Goal: Browse casually: Explore the website without a specific task or goal

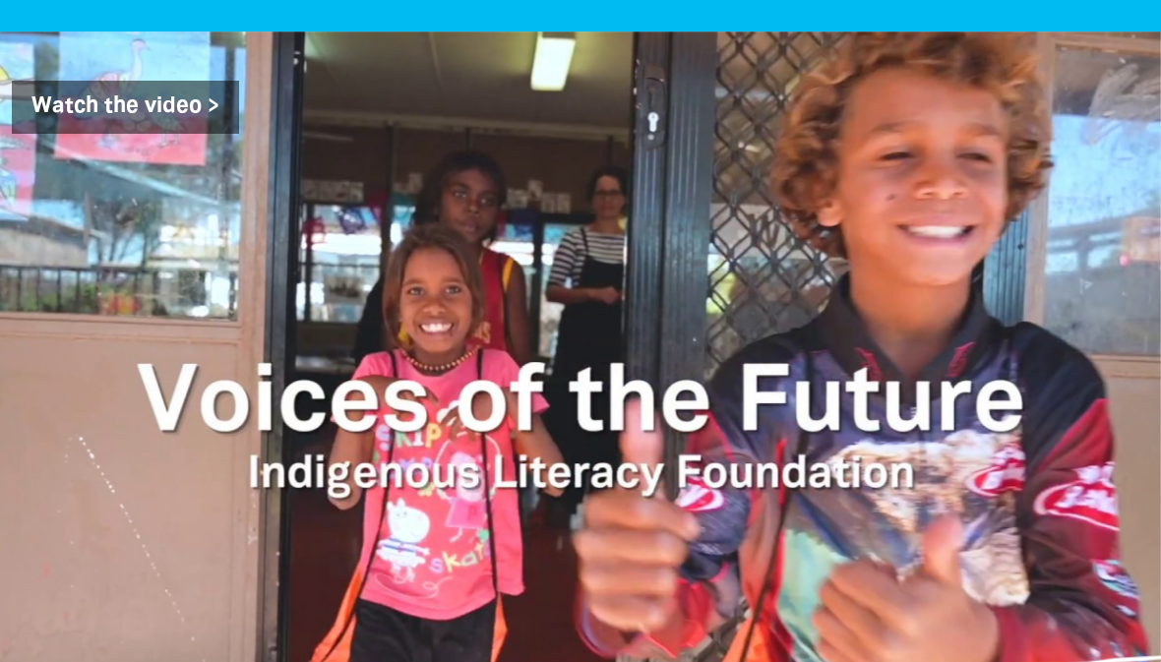
scroll to position [2171, 0]
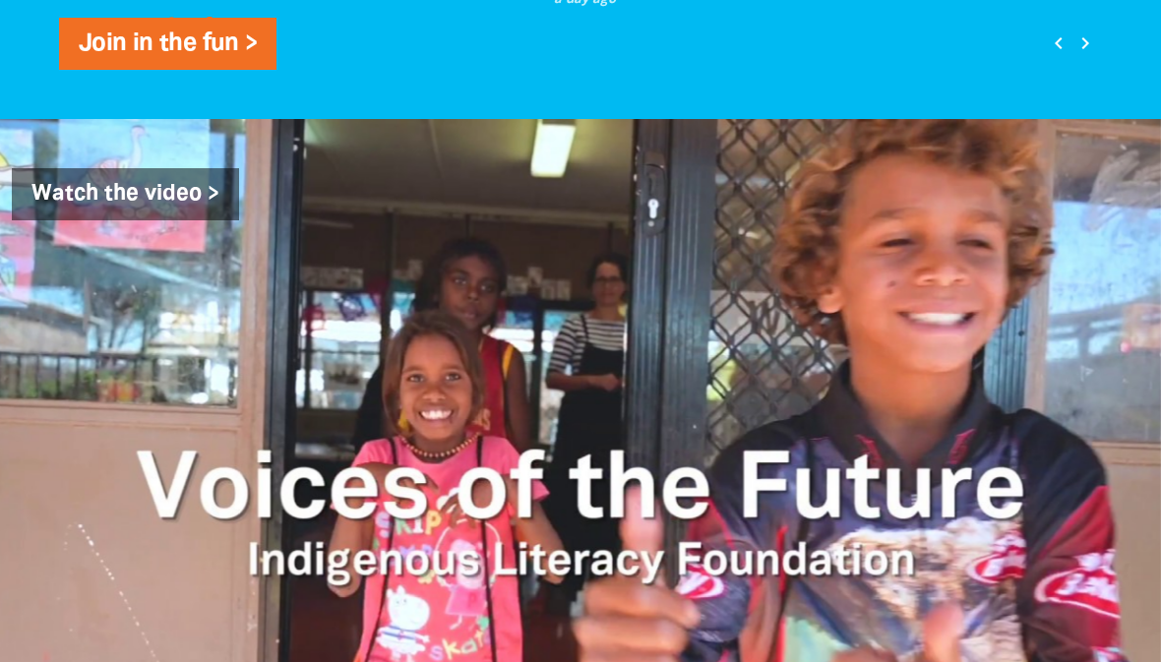
scroll to position [2184, 0]
click at [1083, 55] on icon "chevron_right" at bounding box center [1085, 43] width 24 height 24
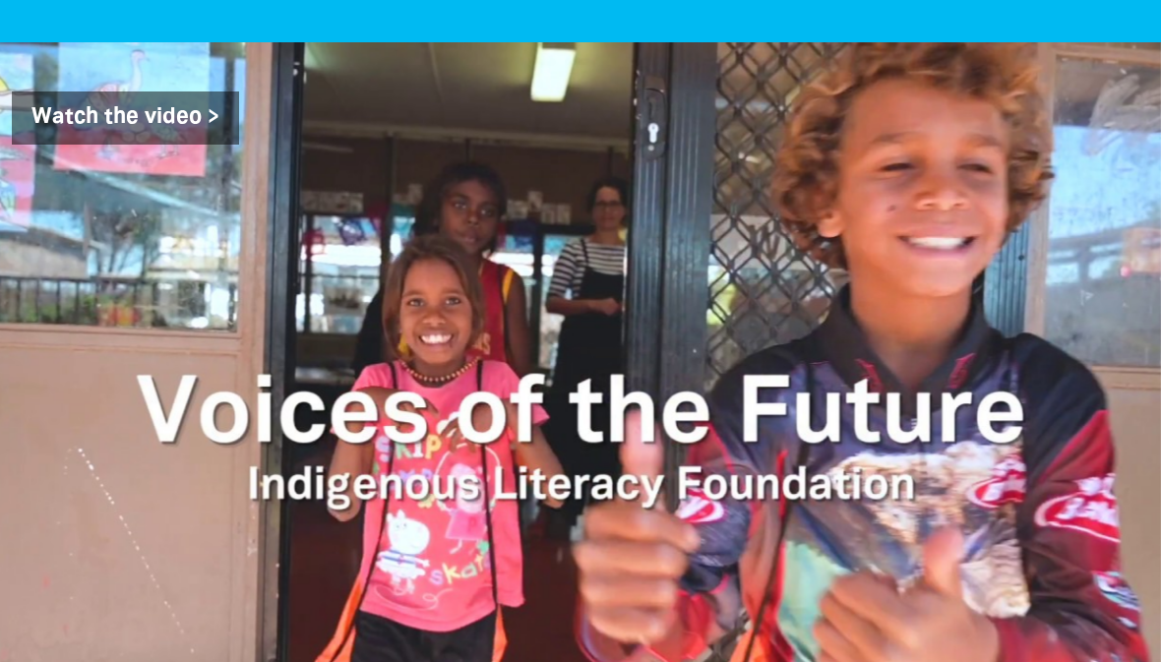
scroll to position [2223, 0]
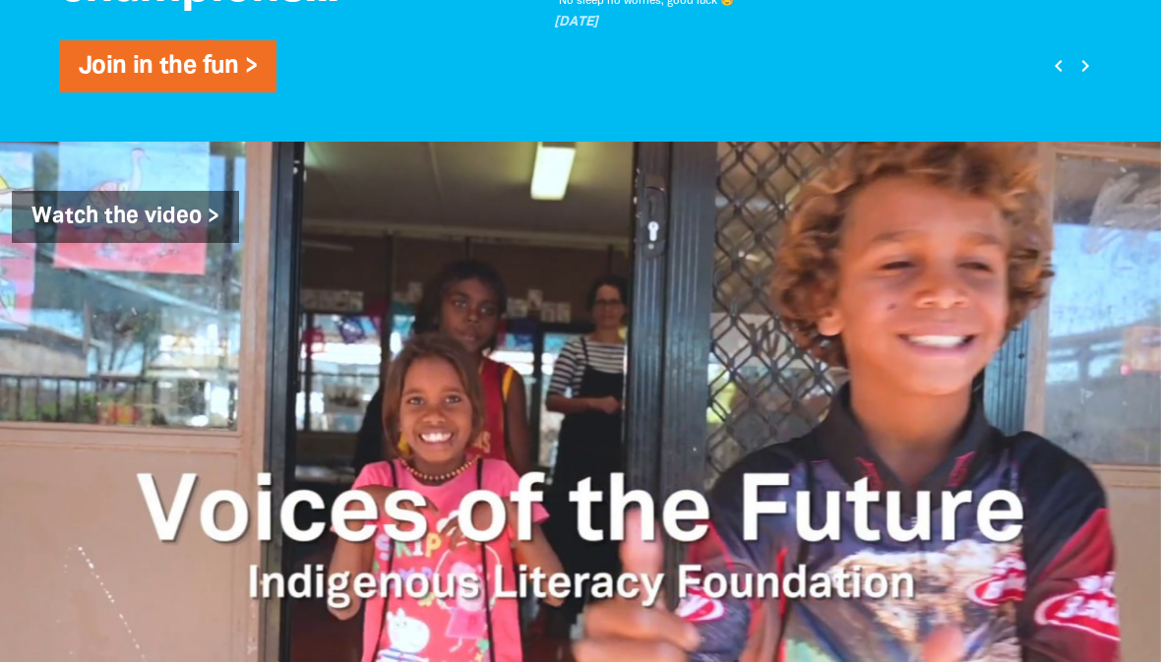
scroll to position [2179, 0]
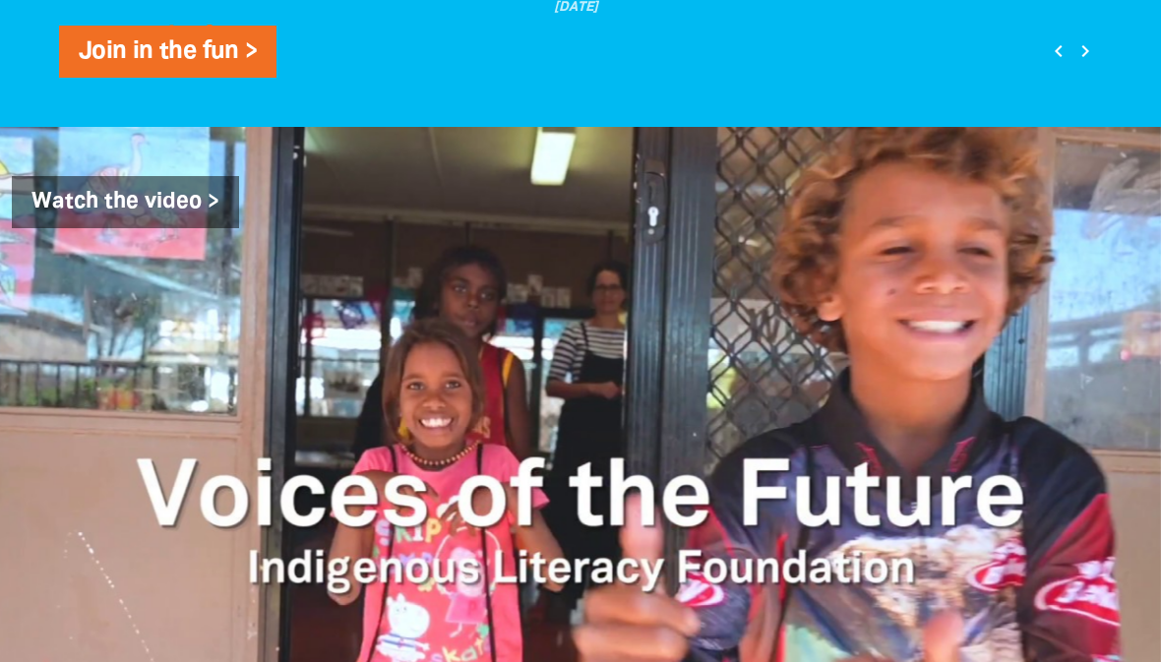
click at [1085, 63] on icon "chevron_right" at bounding box center [1085, 51] width 24 height 24
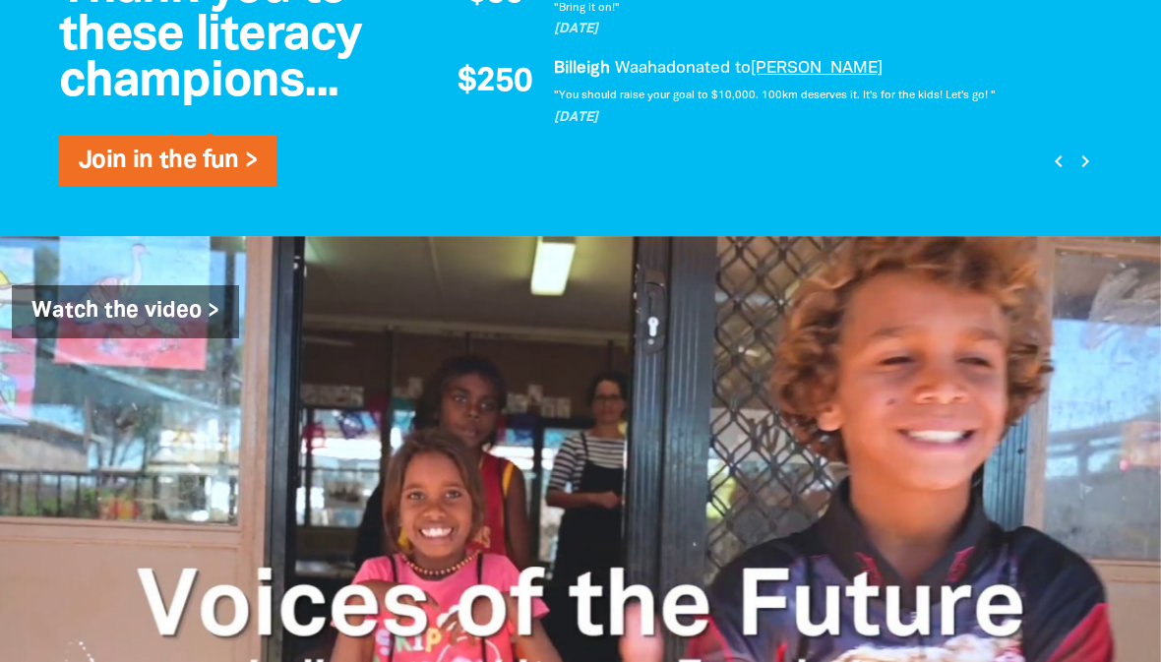
scroll to position [2052, 0]
click at [1080, 173] on icon "chevron_right" at bounding box center [1085, 162] width 24 height 24
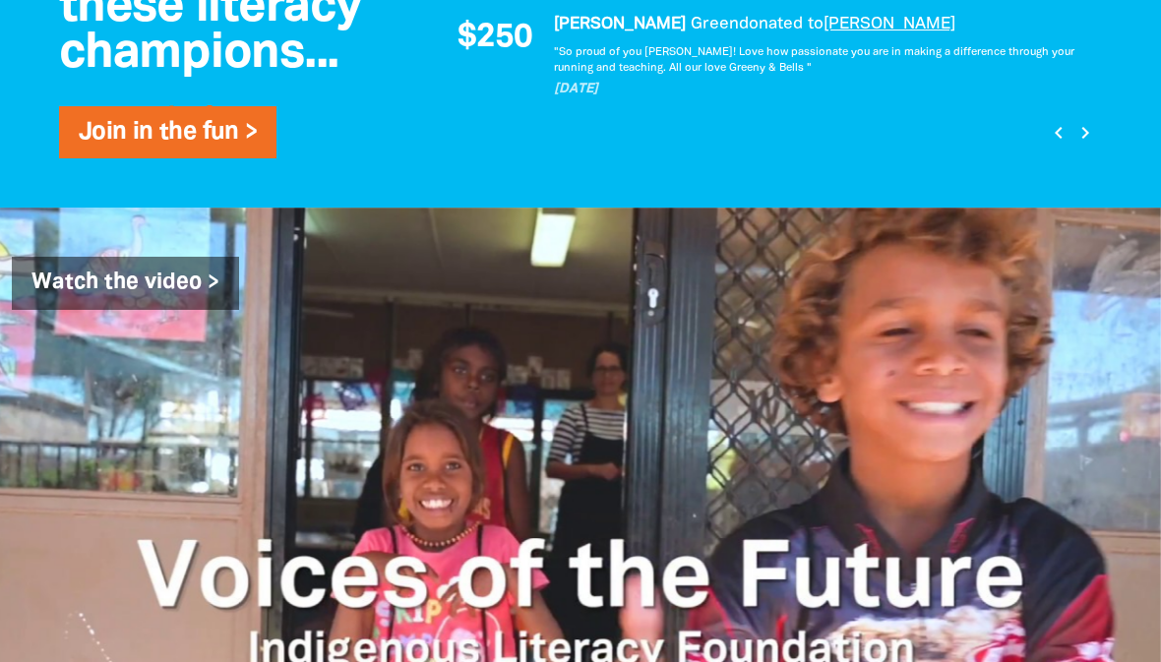
scroll to position [2074, 0]
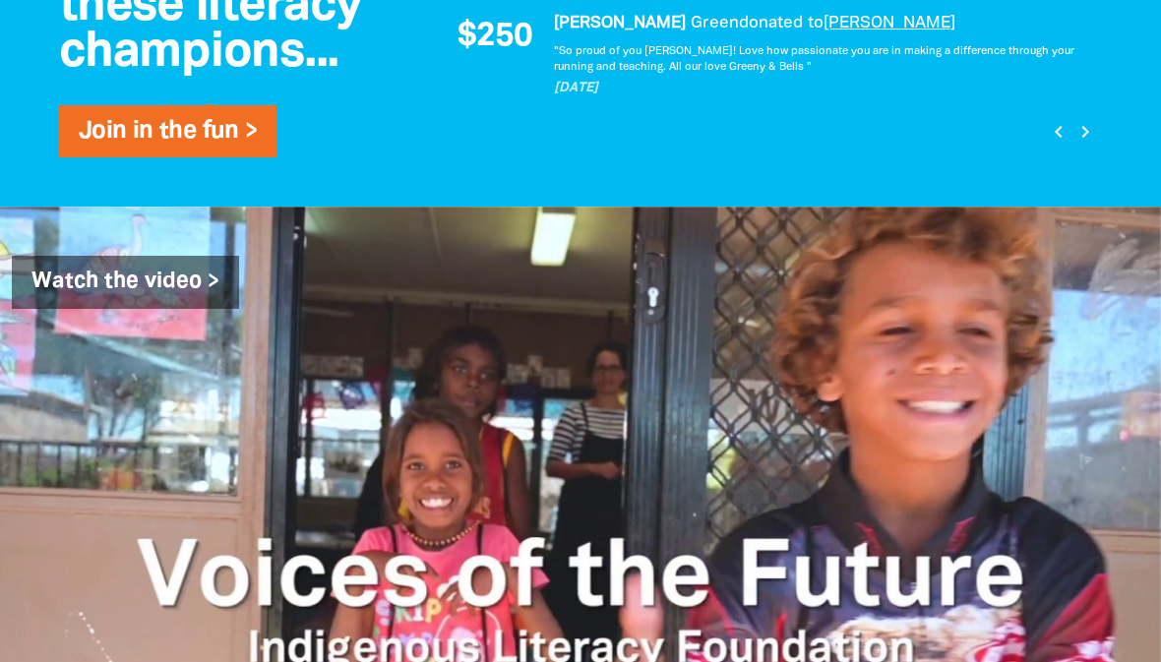
click at [1098, 145] on button "chevron_right" at bounding box center [1085, 131] width 27 height 27
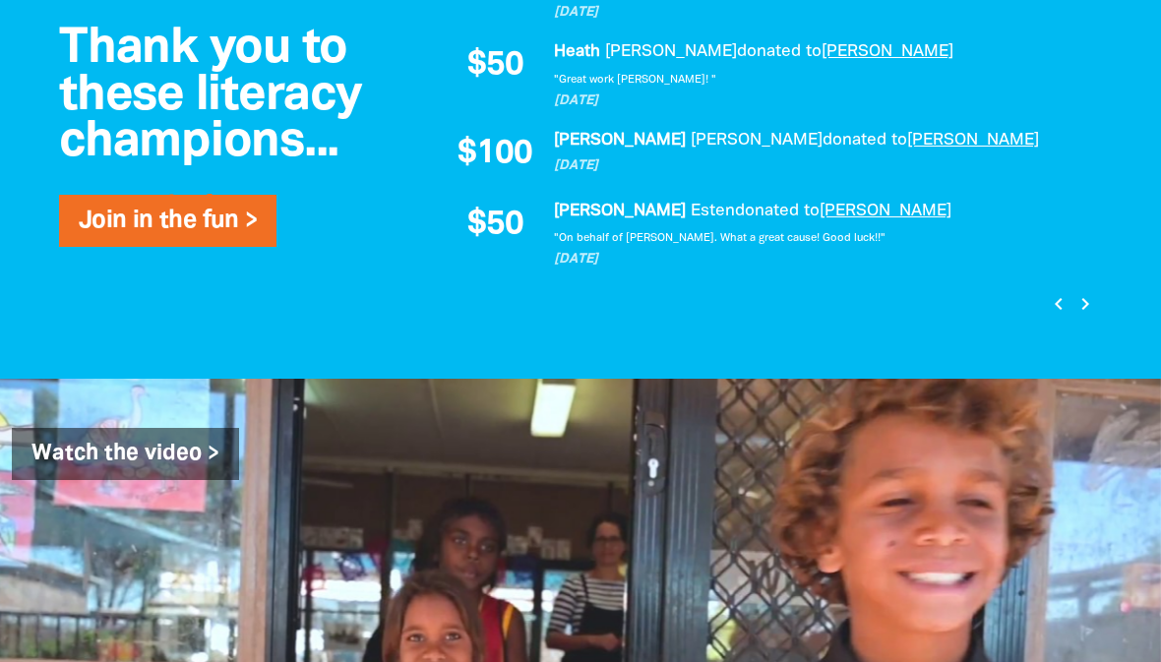
scroll to position [1925, 0]
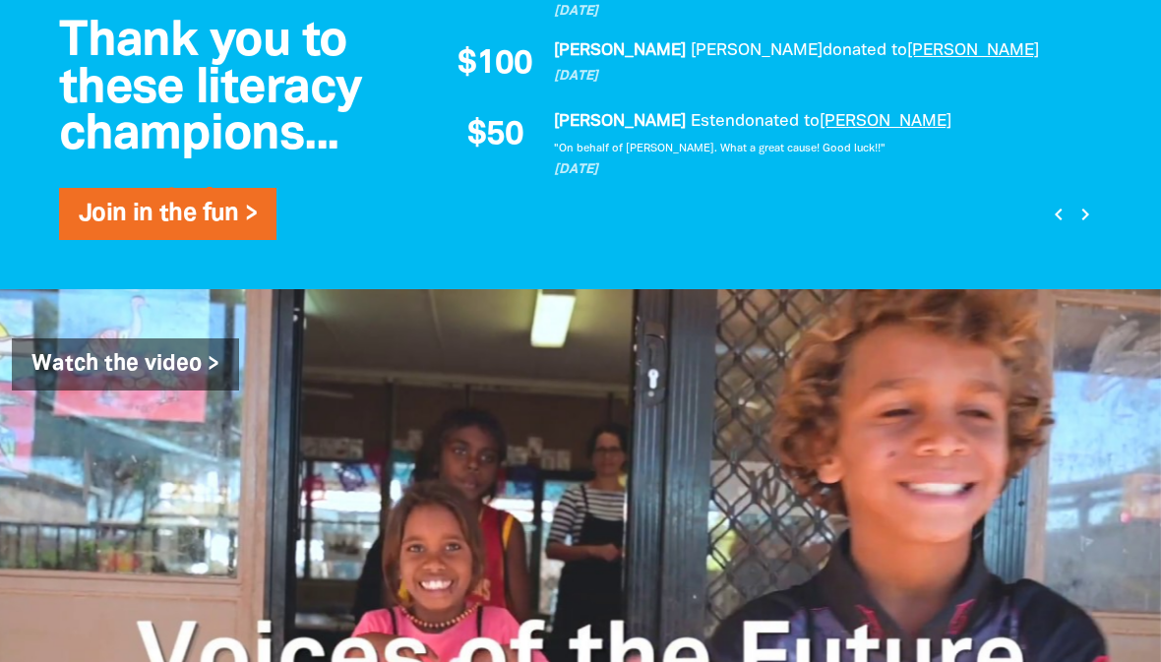
click at [1047, 226] on icon "chevron_left" at bounding box center [1059, 215] width 24 height 24
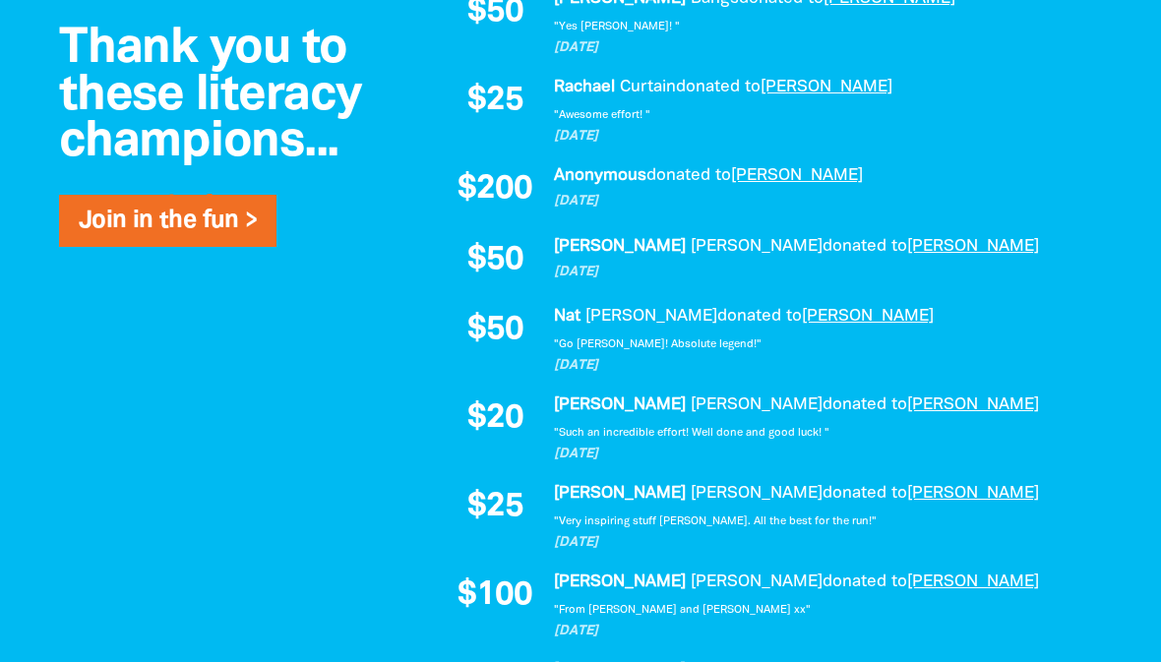
scroll to position [1317, 0]
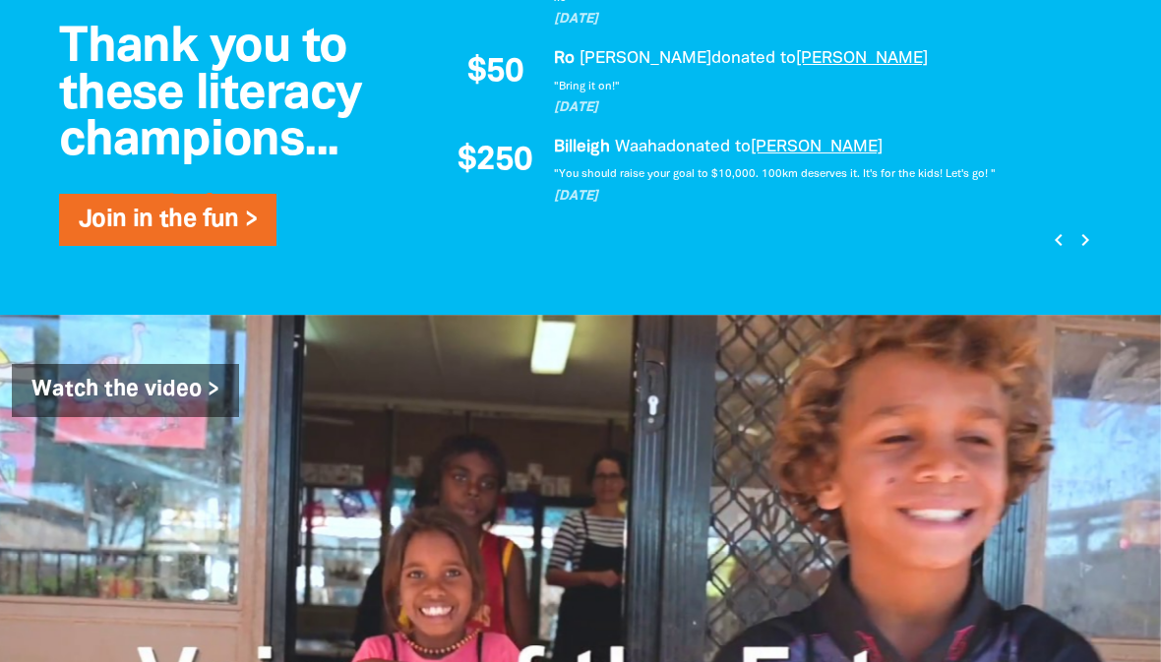
scroll to position [1973, 0]
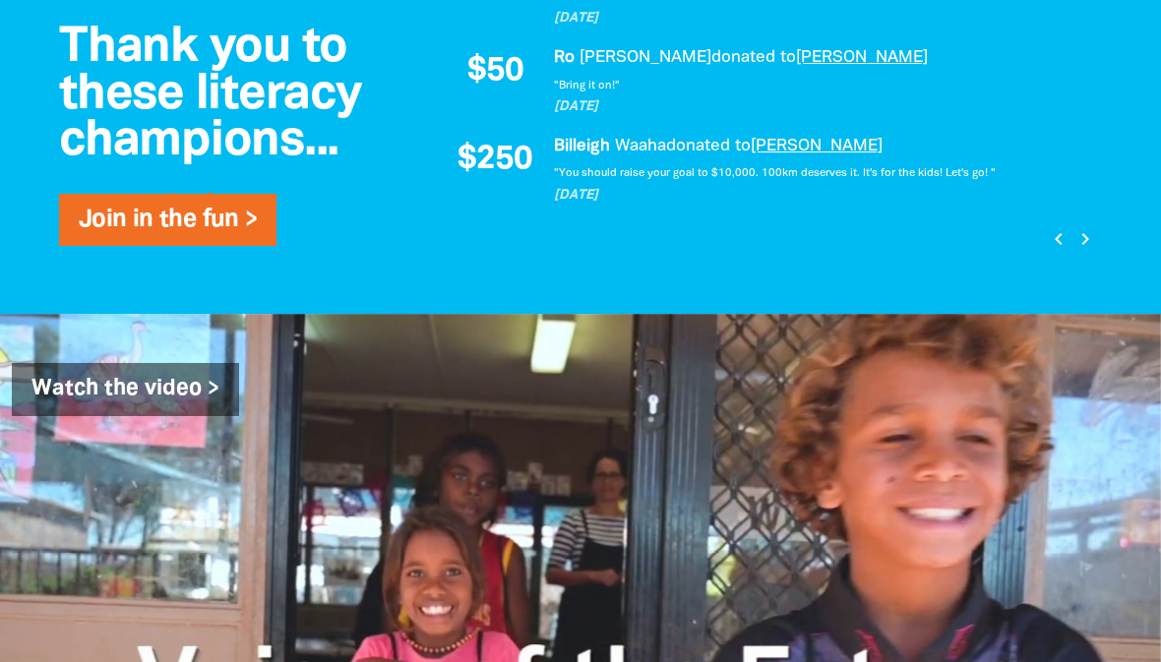
click at [1050, 275] on p at bounding box center [764, 266] width 676 height 19
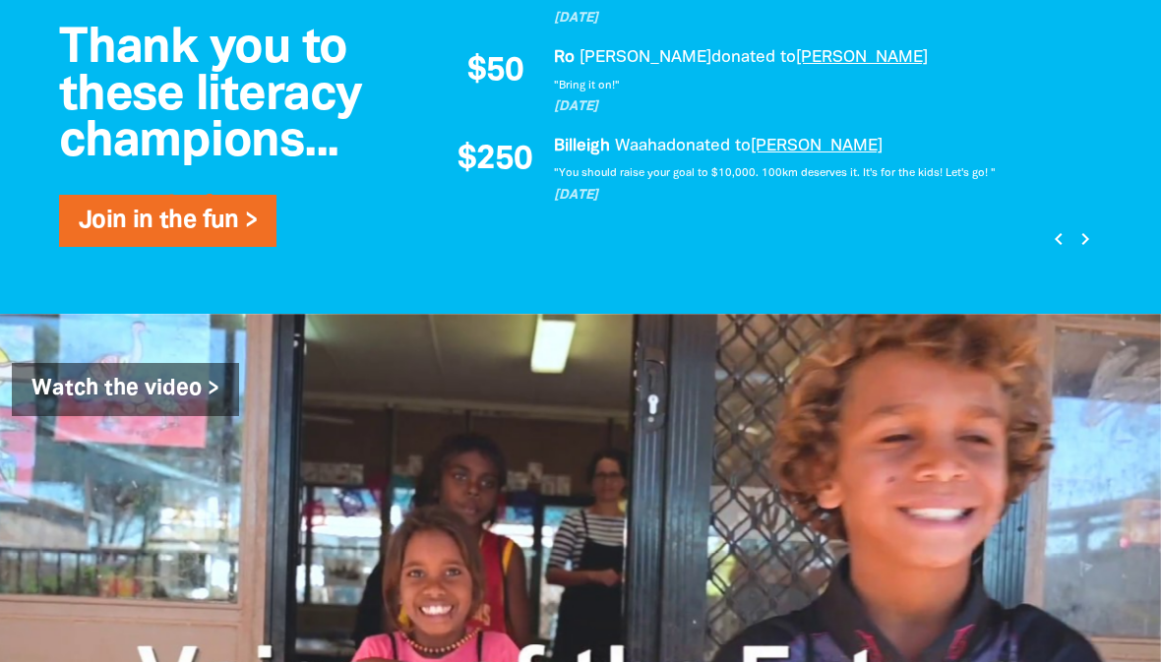
click at [1055, 251] on icon "chevron_left" at bounding box center [1059, 239] width 24 height 24
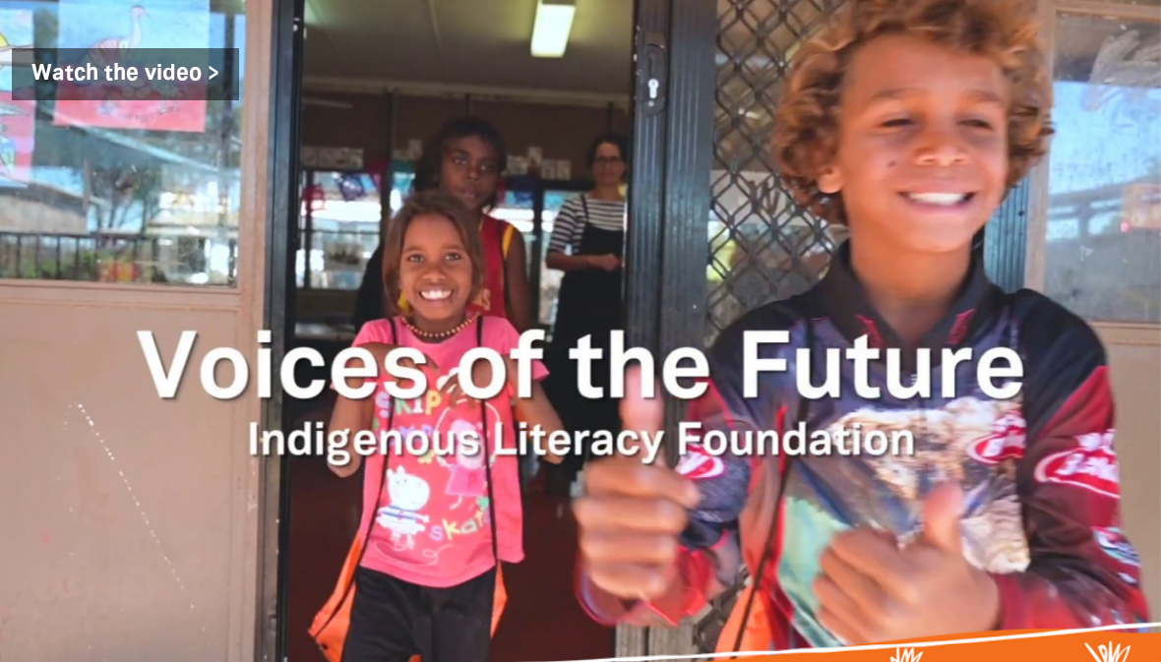
scroll to position [2310, 0]
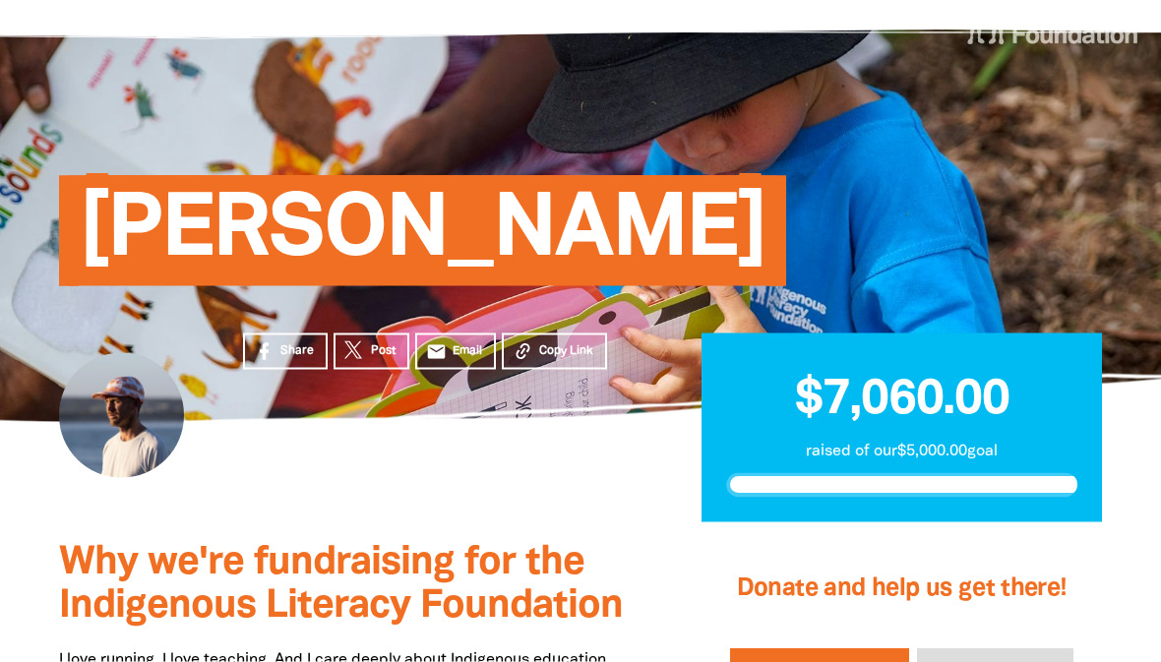
scroll to position [0, 0]
